Goal: Information Seeking & Learning: Check status

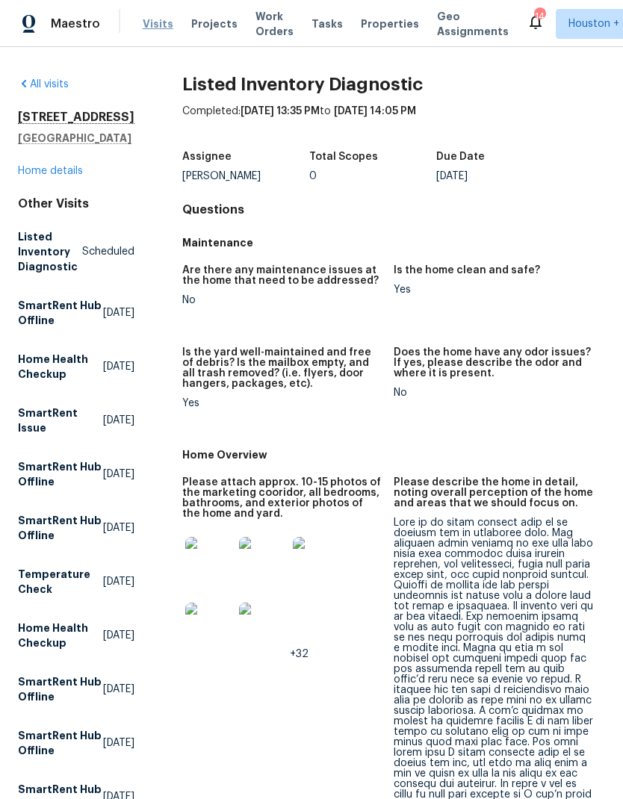
click at [148, 28] on span "Visits" at bounding box center [158, 23] width 31 height 15
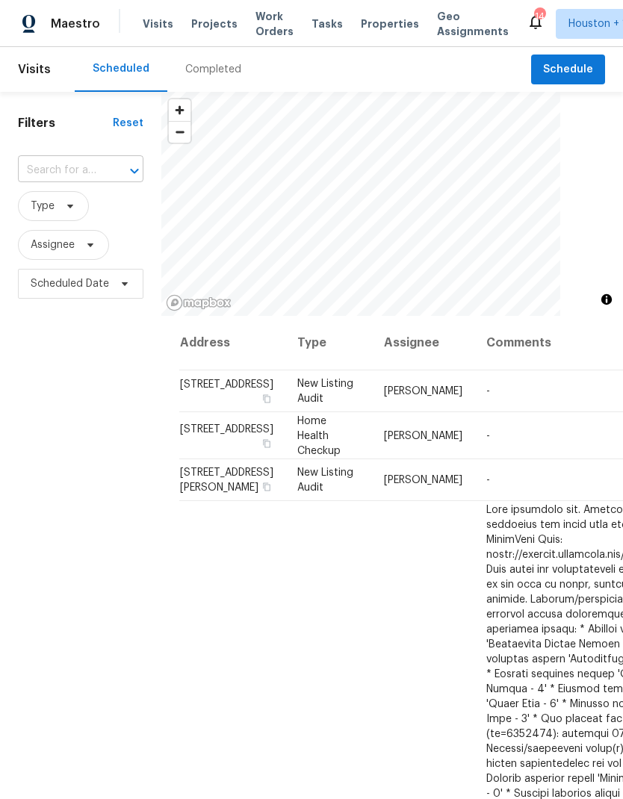
click at [43, 167] on input "text" at bounding box center [60, 170] width 84 height 23
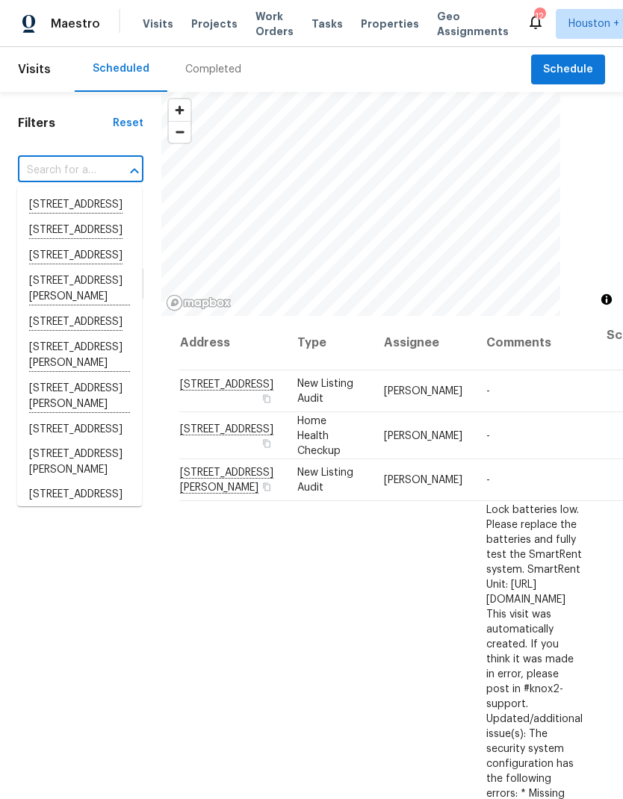
click at [191, 75] on div "Completed" at bounding box center [213, 69] width 56 height 15
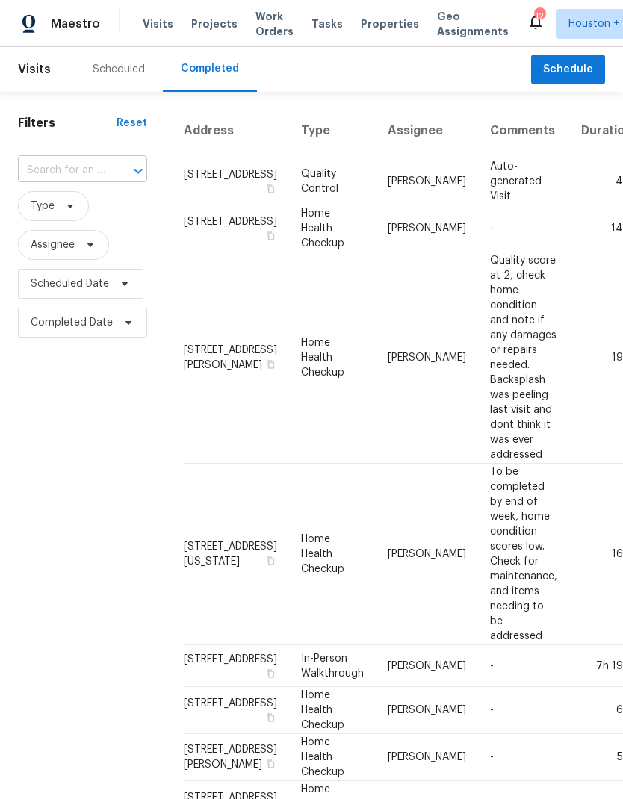
click at [28, 169] on input "text" at bounding box center [61, 170] width 87 height 23
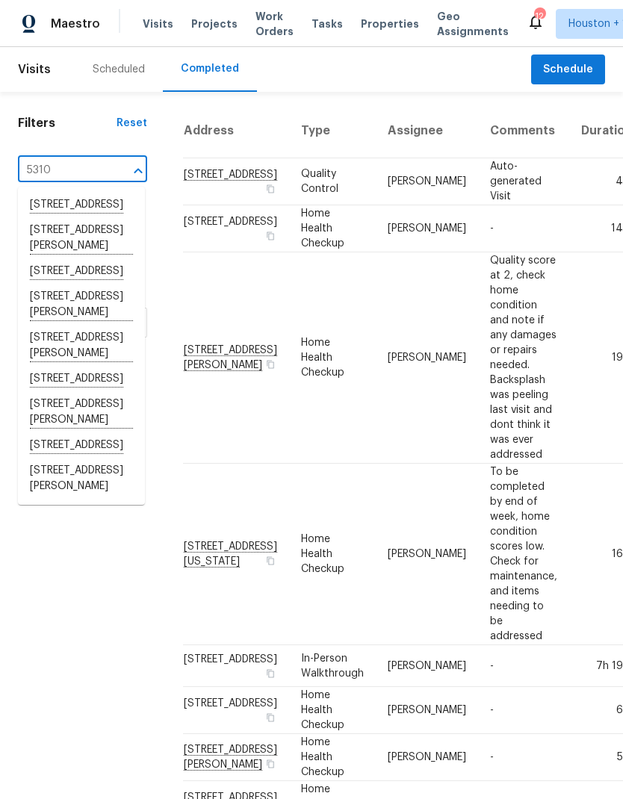
type input "5310 g"
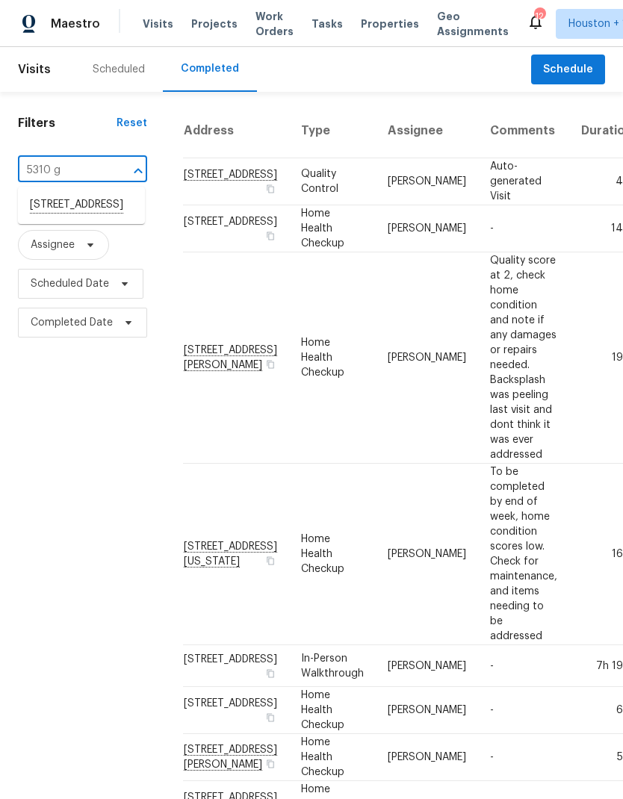
click at [62, 213] on li "5310 Grace Point Ln, Houston, TX 77048" at bounding box center [81, 205] width 127 height 25
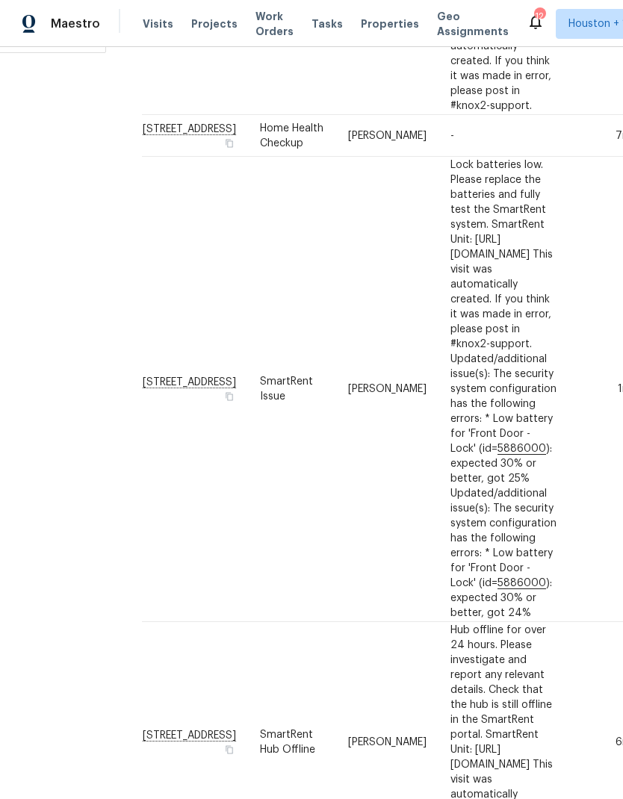
scroll to position [284, 40]
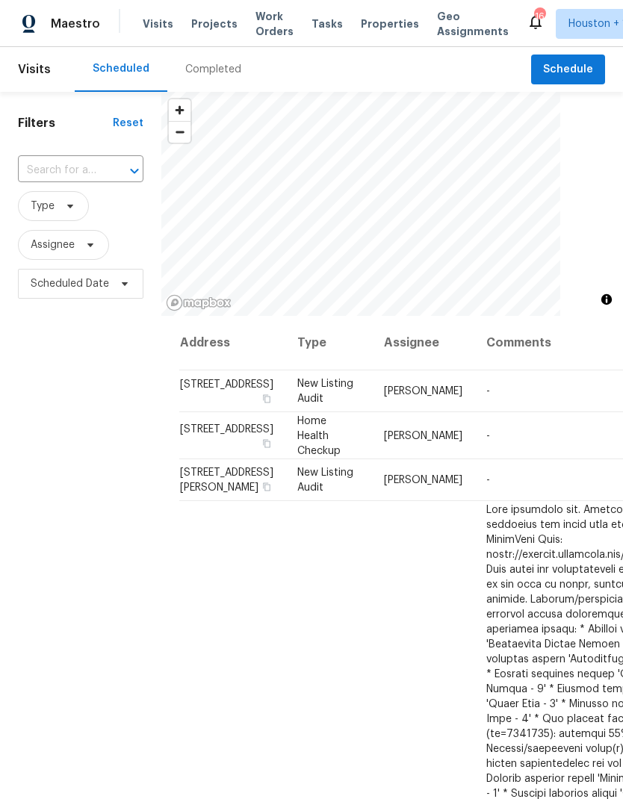
click at [196, 78] on div "Completed" at bounding box center [213, 69] width 92 height 45
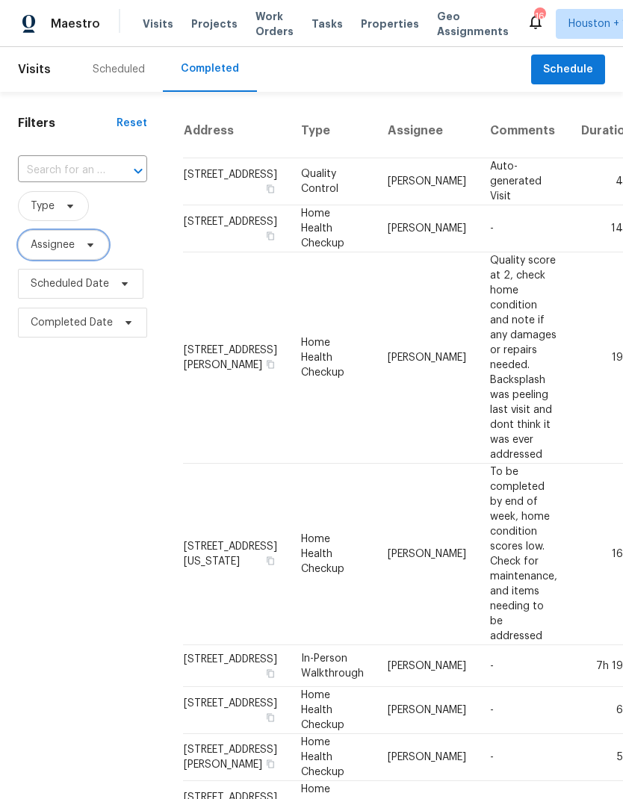
click at [32, 239] on span "Assignee" at bounding box center [53, 244] width 44 height 15
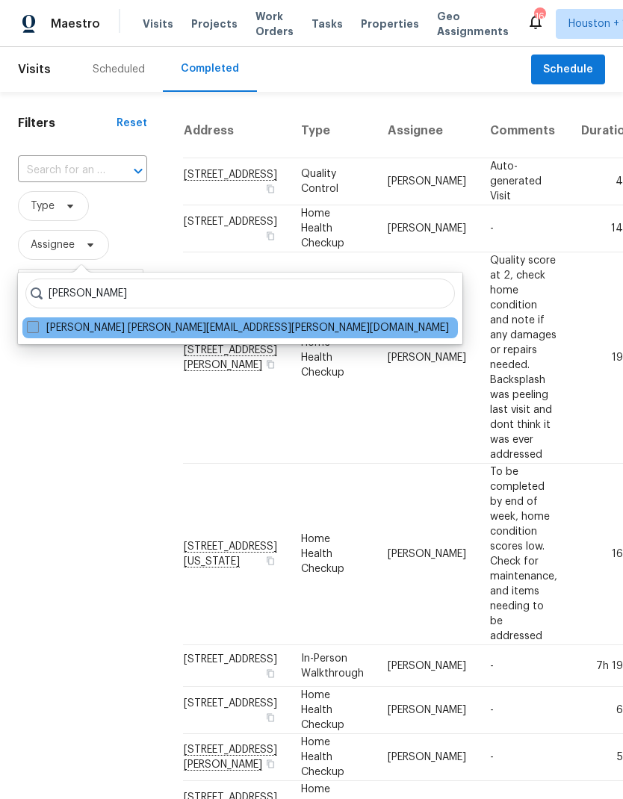
type input "[PERSON_NAME]"
click at [28, 334] on label "[PERSON_NAME] [PERSON_NAME][EMAIL_ADDRESS][PERSON_NAME][DOMAIN_NAME]" at bounding box center [238, 327] width 422 height 15
click at [28, 330] on input "[PERSON_NAME] [PERSON_NAME][EMAIL_ADDRESS][PERSON_NAME][DOMAIN_NAME]" at bounding box center [32, 325] width 10 height 10
checkbox input "true"
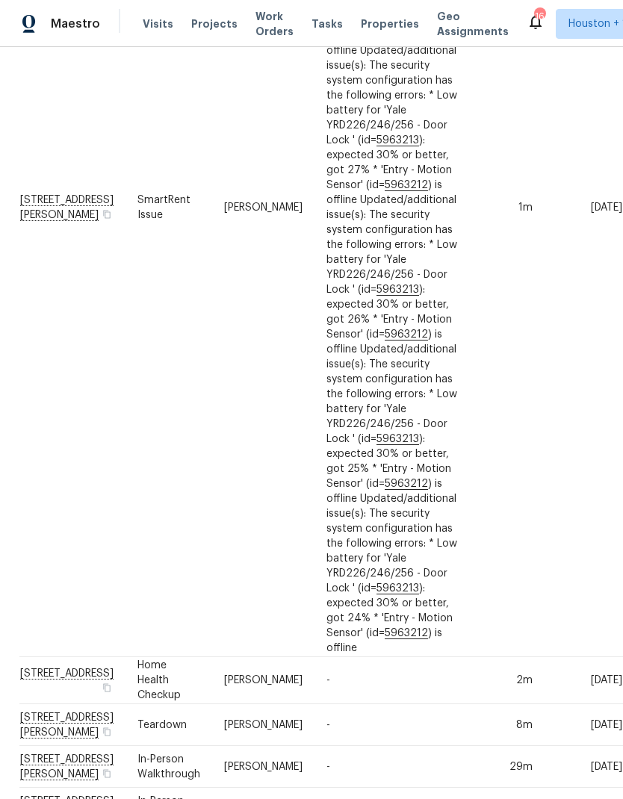
scroll to position [488, 272]
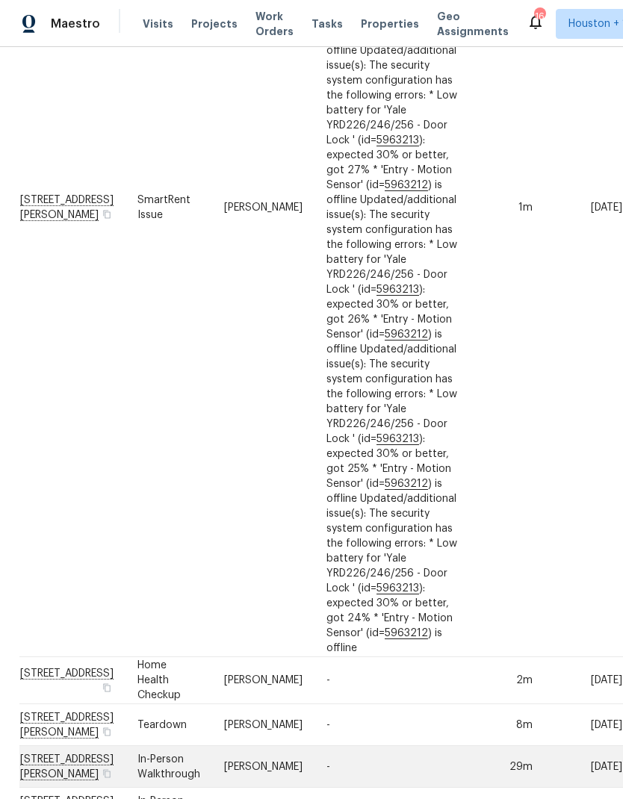
click at [393, 746] on td "-" at bounding box center [391, 767] width 155 height 42
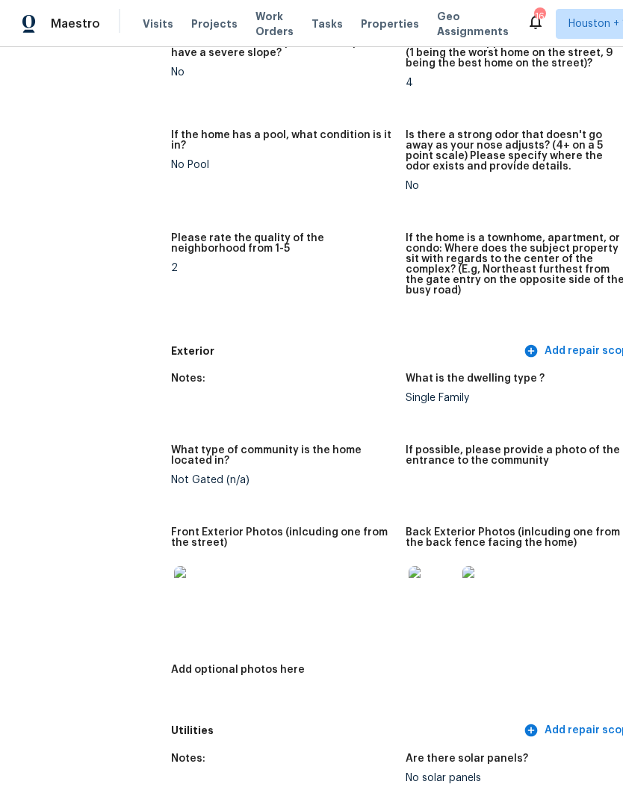
scroll to position [364, 8]
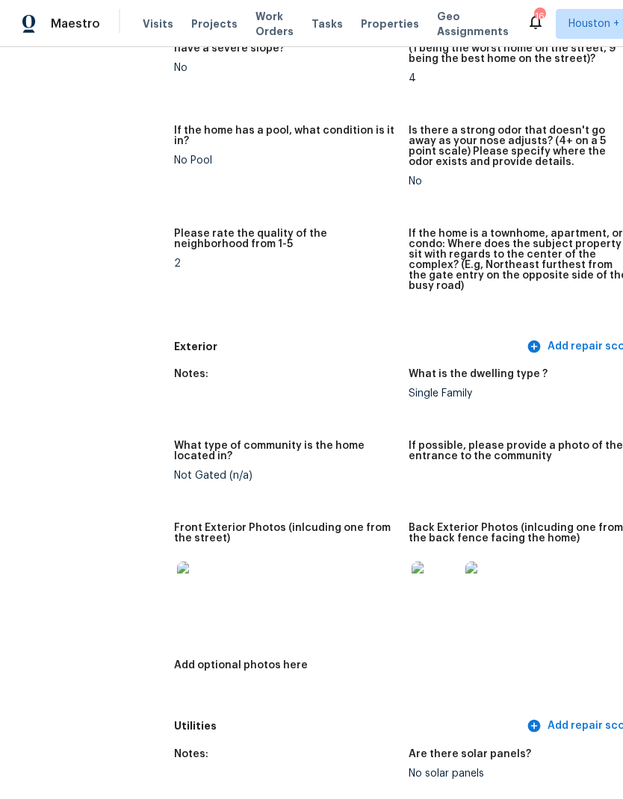
click at [177, 581] on img at bounding box center [201, 585] width 48 height 48
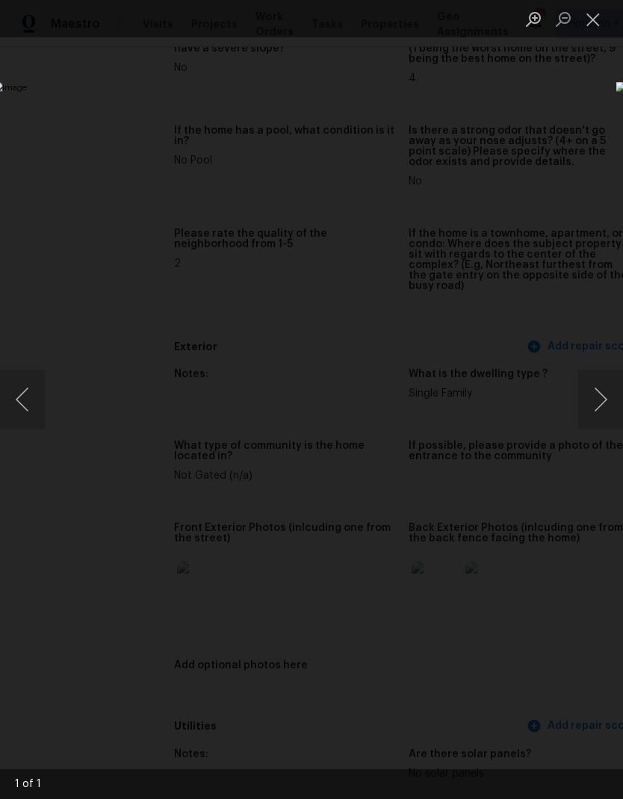
click at [491, 693] on div "Lightbox" at bounding box center [311, 399] width 623 height 799
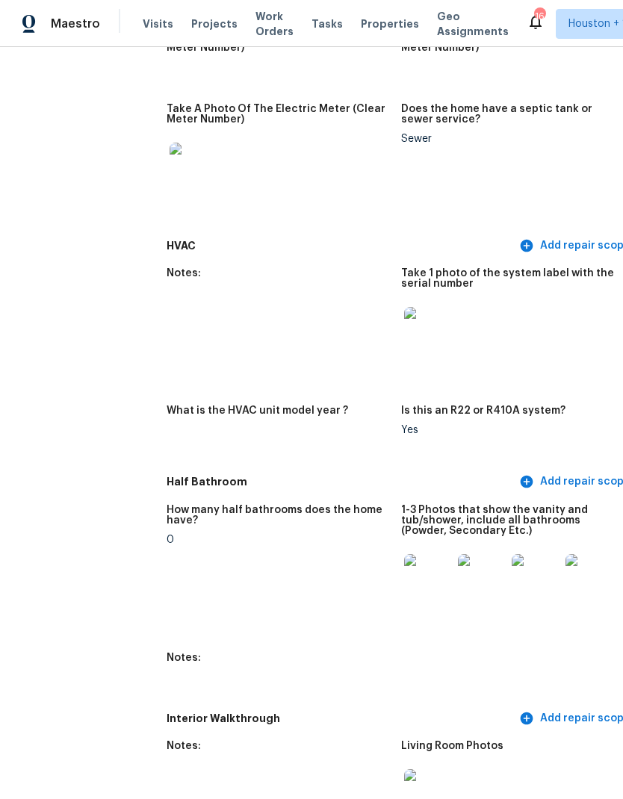
scroll to position [1245, 21]
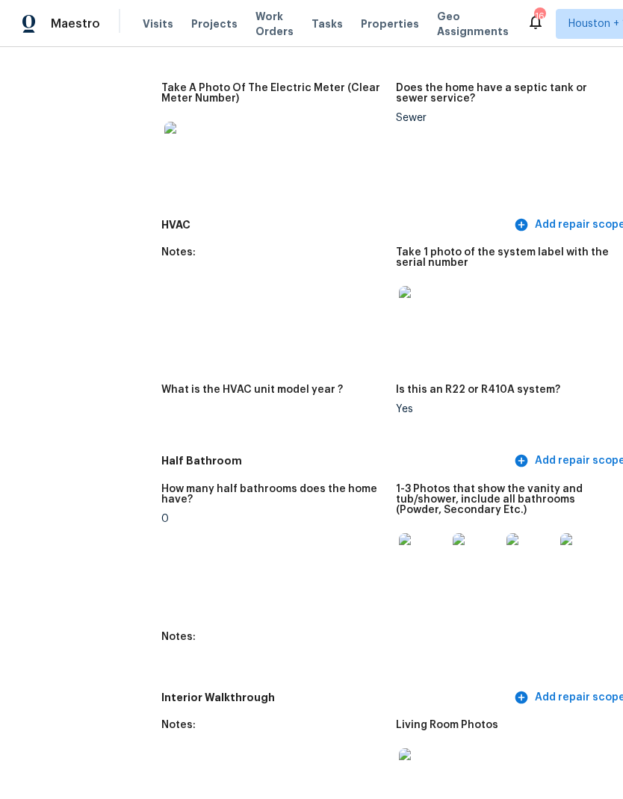
click at [399, 548] on img at bounding box center [423, 557] width 48 height 48
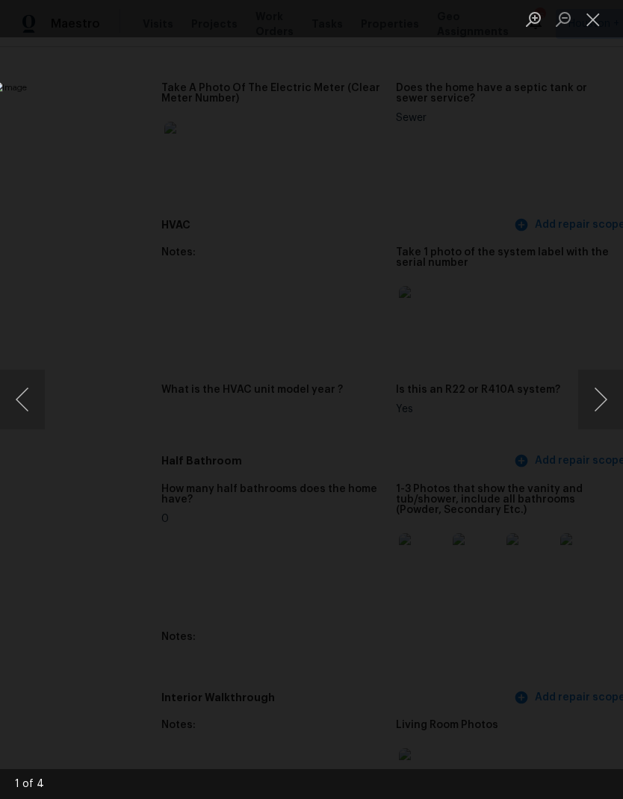
click at [376, 548] on img "Lightbox" at bounding box center [240, 399] width 495 height 635
click at [490, 700] on div "Lightbox" at bounding box center [311, 399] width 623 height 799
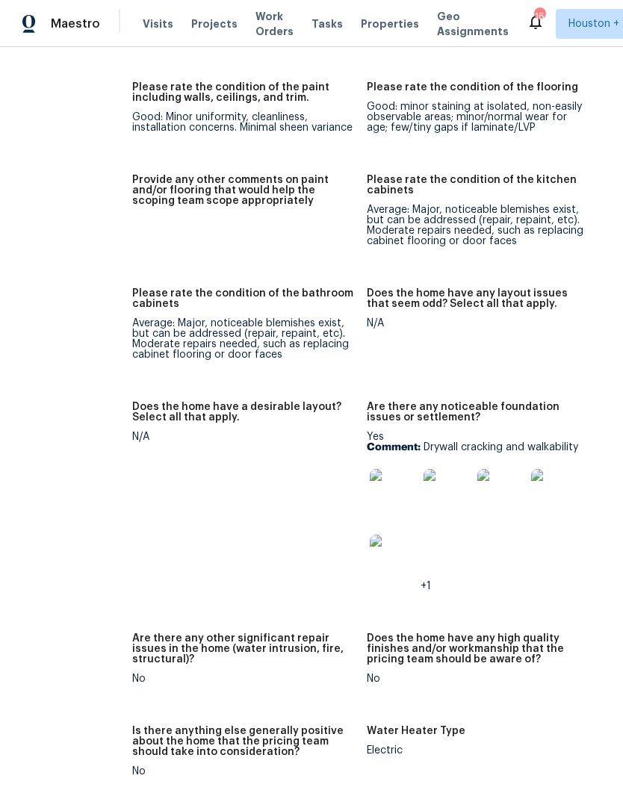
scroll to position [2431, 49]
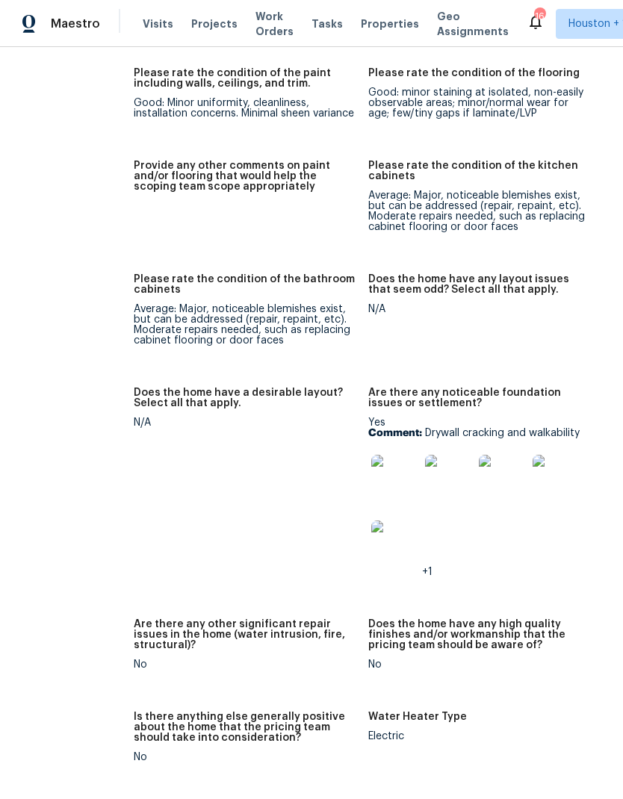
click at [371, 473] on img at bounding box center [395, 479] width 48 height 48
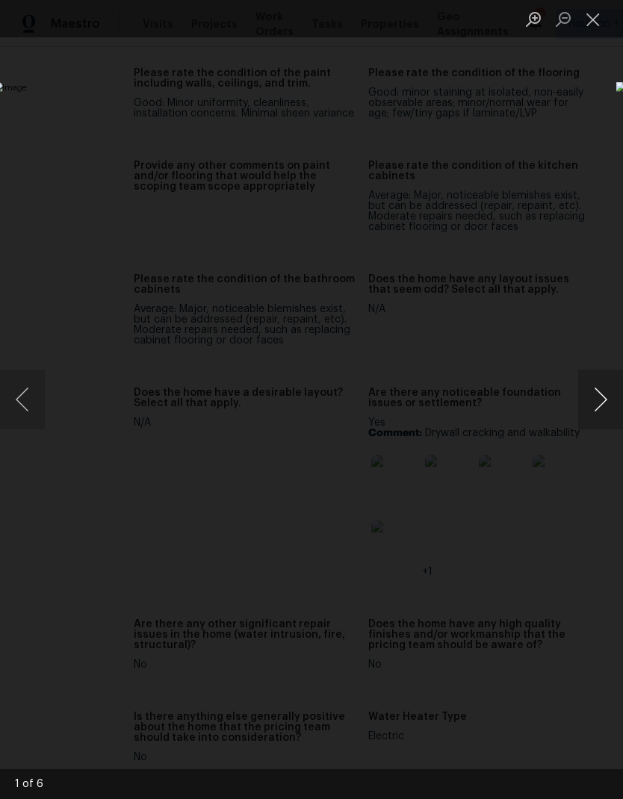
click at [596, 408] on button "Next image" at bounding box center [600, 400] width 45 height 60
click at [593, 408] on button "Next image" at bounding box center [600, 400] width 45 height 60
click at [599, 411] on button "Next image" at bounding box center [600, 400] width 45 height 60
click at [597, 406] on button "Next image" at bounding box center [600, 400] width 45 height 60
click at [485, 744] on div "Lightbox" at bounding box center [311, 399] width 623 height 799
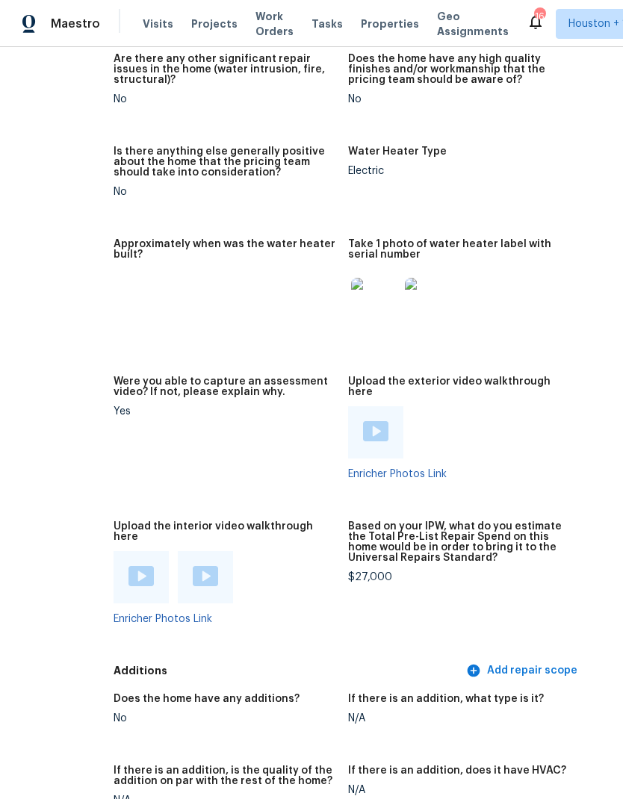
scroll to position [3047, 62]
